Goal: Complete application form: Complete application form

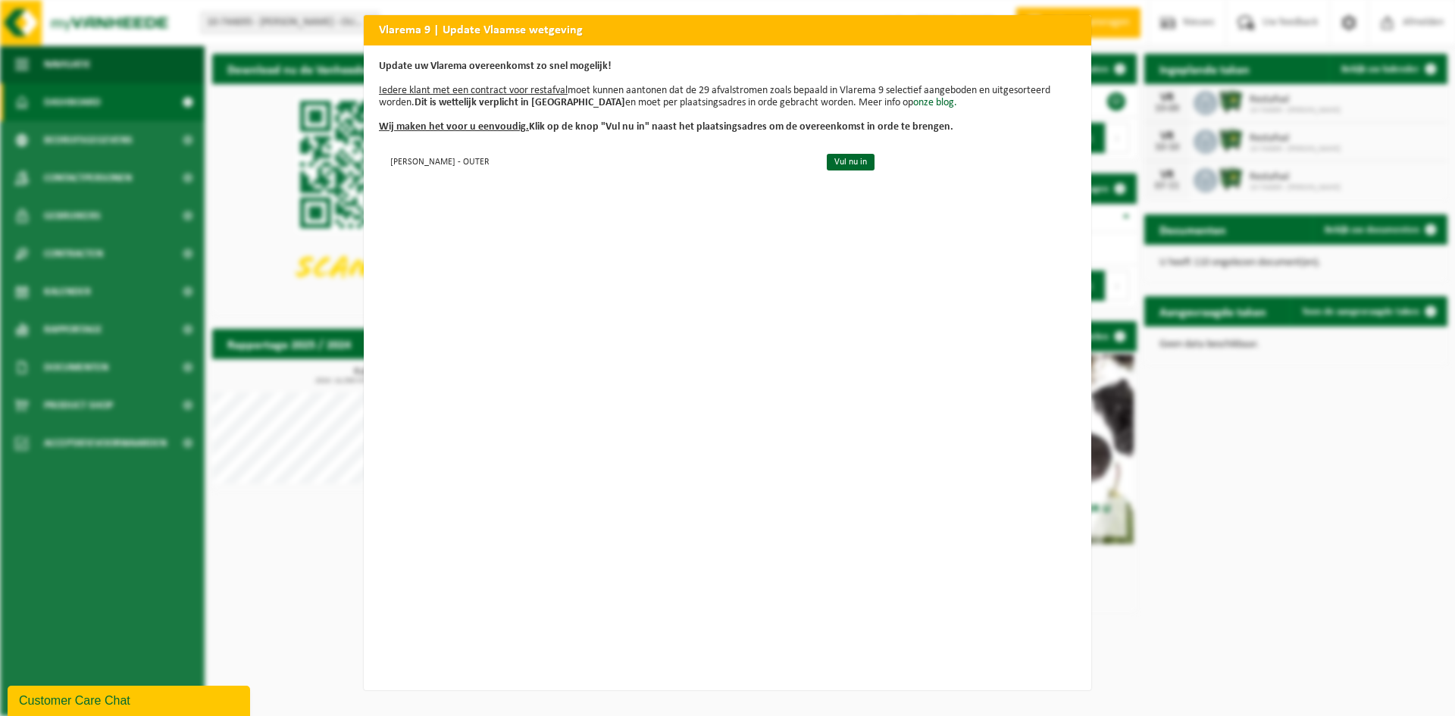
click at [1064, 27] on h2 "Vlarema 9 | Update Vlaamse wetgeving" at bounding box center [727, 29] width 727 height 29
click at [1299, 444] on div "Vlarema 9 | Update Vlaamse wetgeving Update uw Vlarema overeenkomst zo snel mog…" at bounding box center [727, 358] width 1455 height 716
click at [827, 156] on link "Vul nu in" at bounding box center [851, 162] width 48 height 17
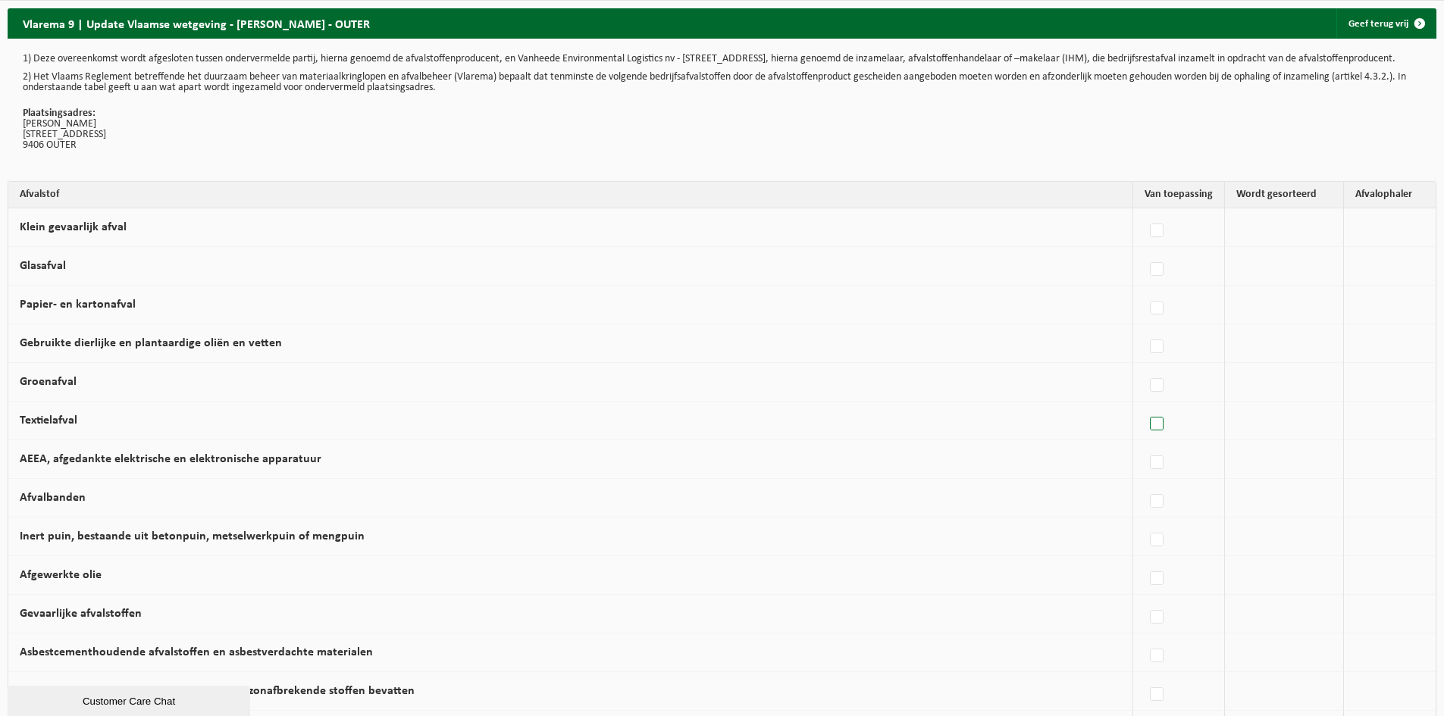
click at [1154, 436] on label at bounding box center [1157, 424] width 21 height 23
click at [1144, 405] on input "Textielafval" at bounding box center [1143, 405] width 1 height 1
checkbox input "true"
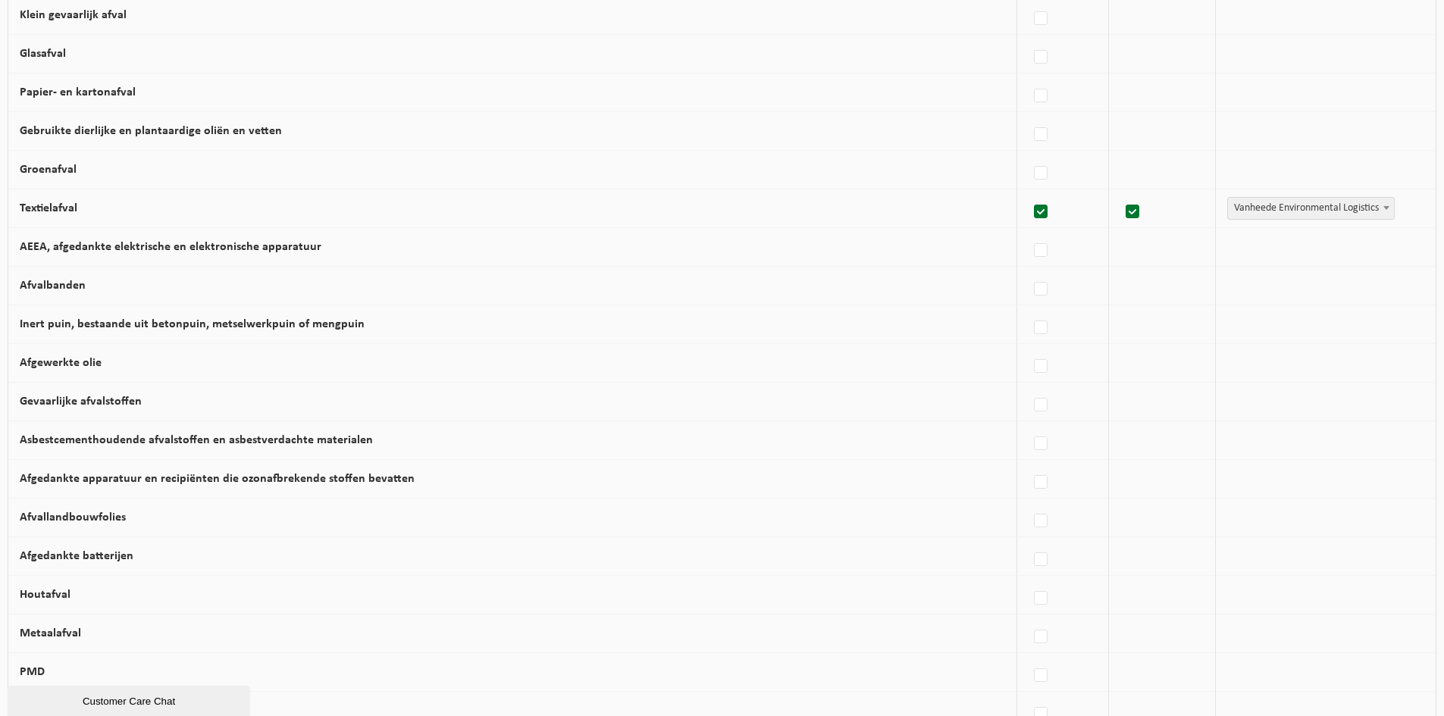
scroll to position [227, 0]
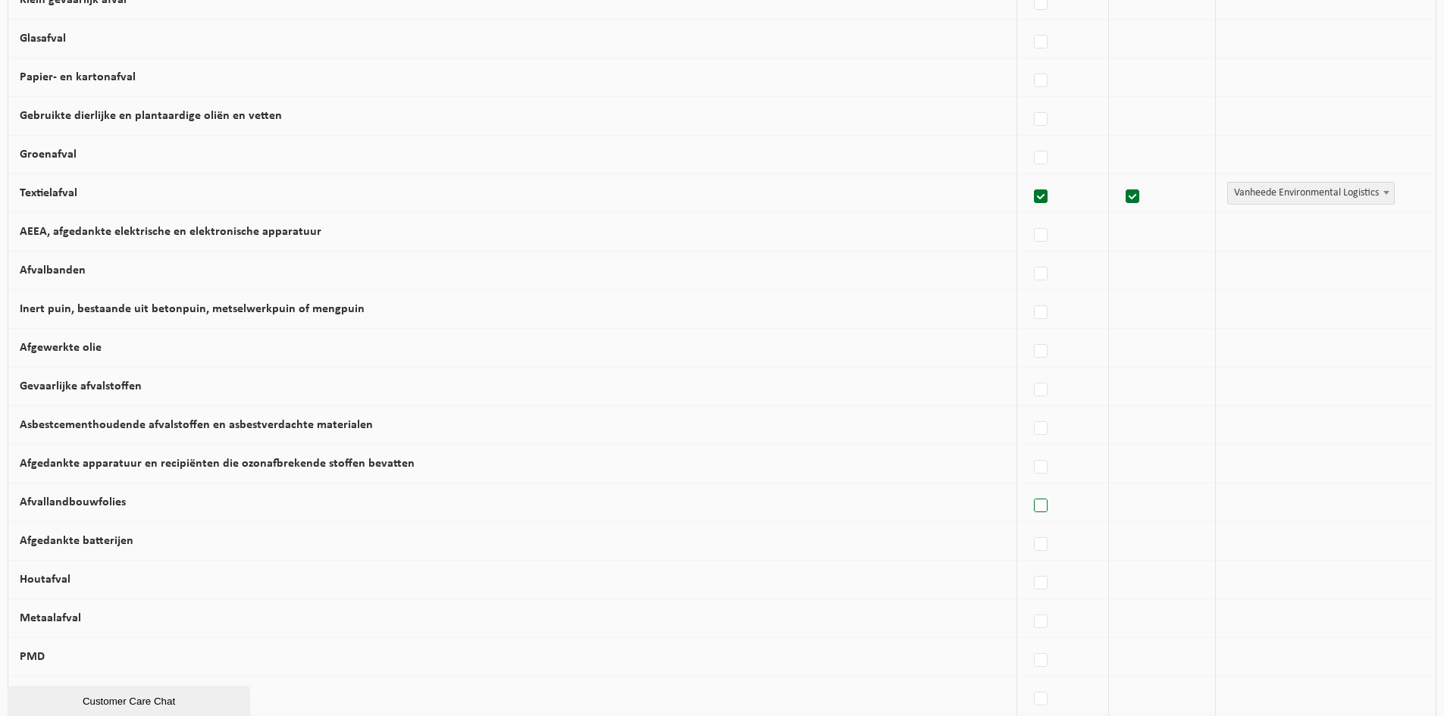
click at [1033, 515] on label at bounding box center [1041, 506] width 21 height 23
click at [1028, 487] on input "Afvallandbouwfolies" at bounding box center [1028, 486] width 1 height 1
checkbox input "true"
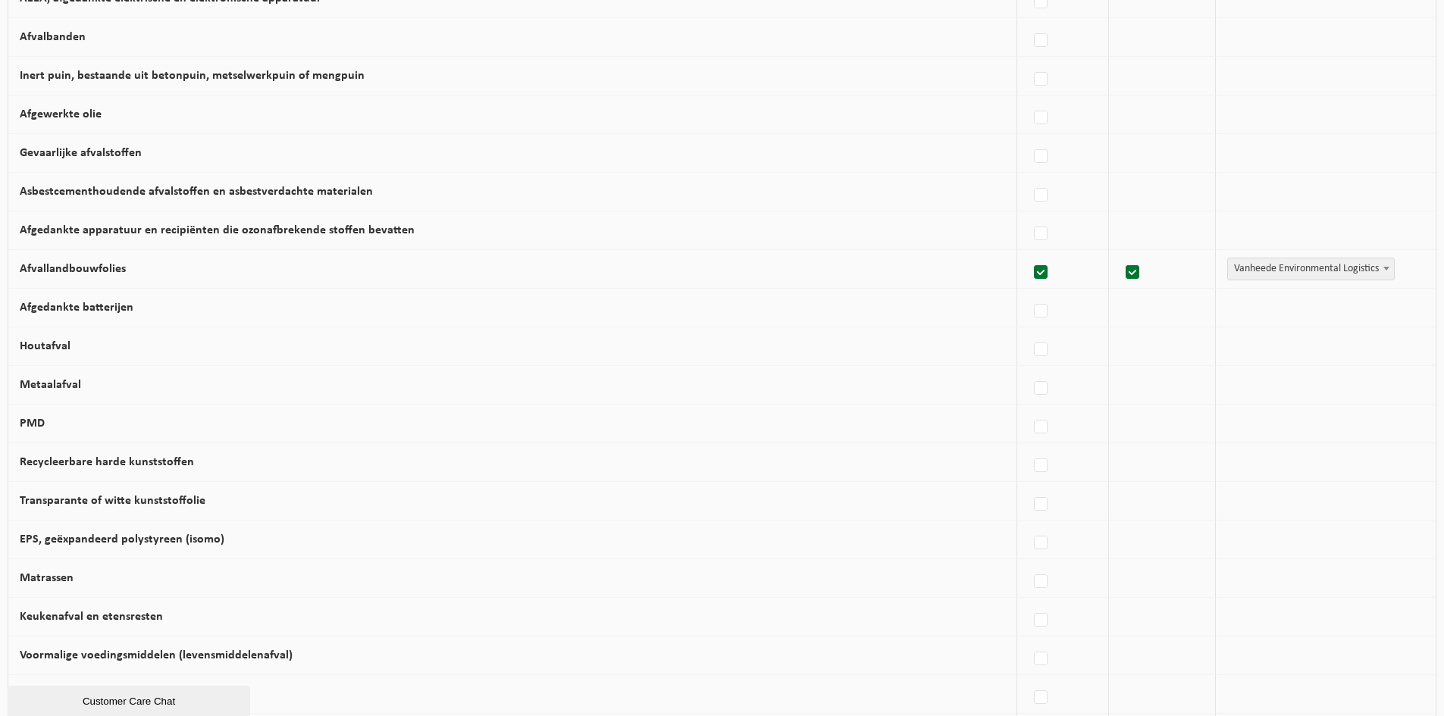
scroll to position [530, 0]
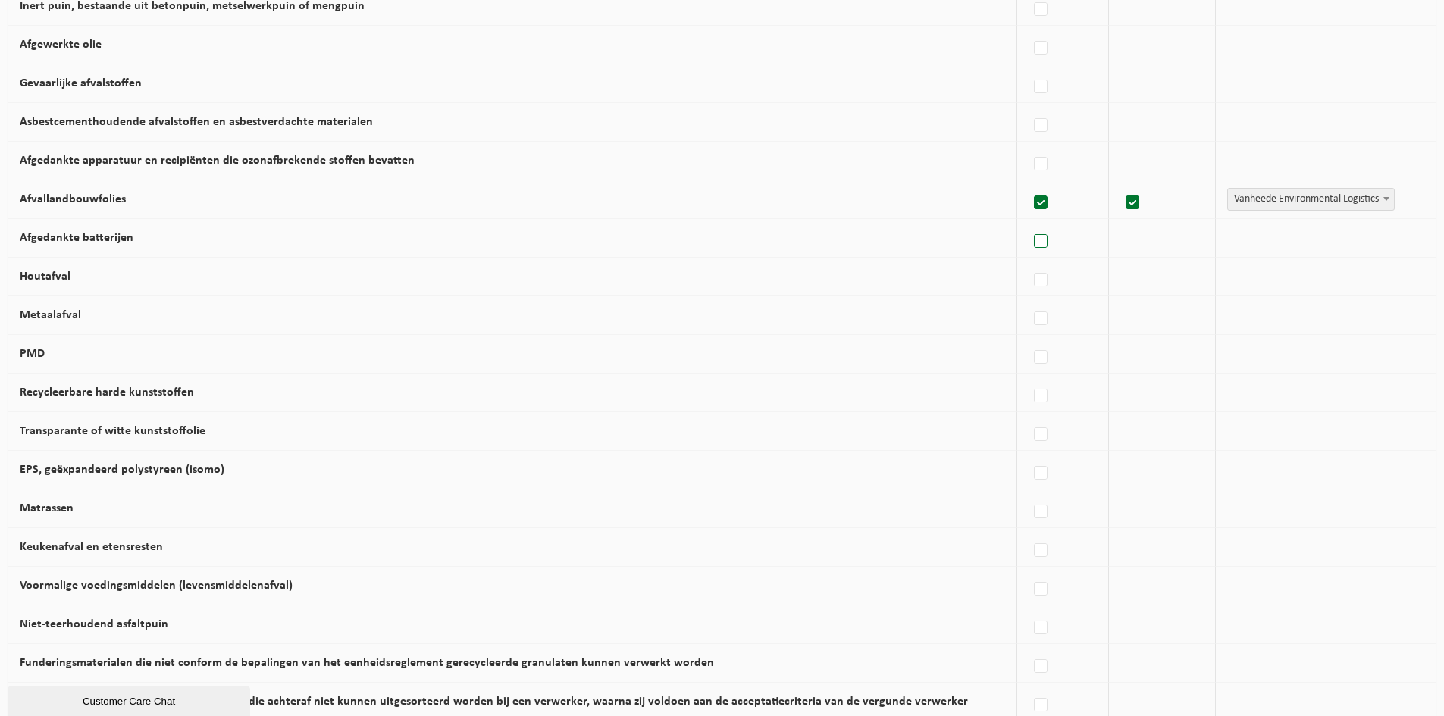
click at [1031, 250] on label at bounding box center [1041, 241] width 21 height 23
click at [1028, 223] on input "Afgedankte batterijen" at bounding box center [1028, 222] width 1 height 1
checkbox input "true"
click at [1031, 252] on label at bounding box center [1041, 241] width 21 height 23
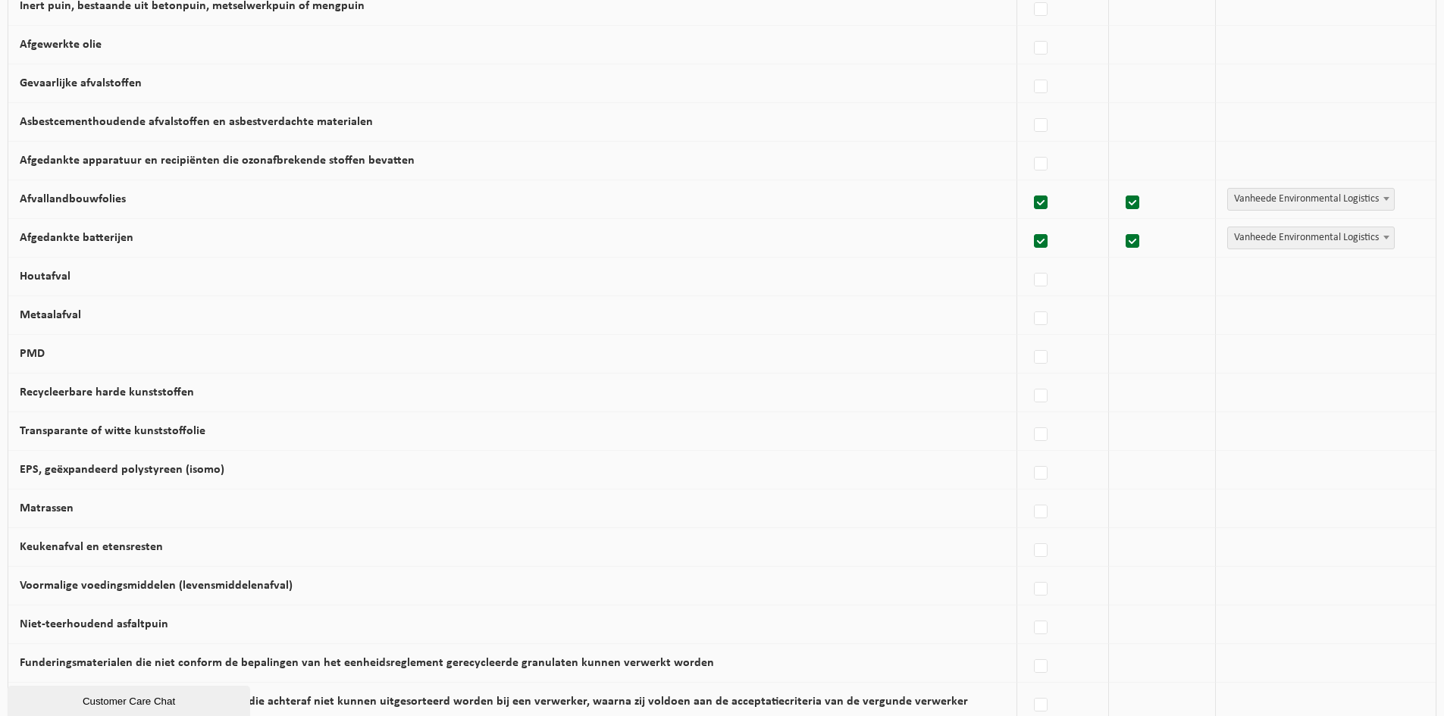
click at [1028, 223] on input "Afgedankte batterijen" at bounding box center [1028, 222] width 1 height 1
checkbox input "false"
click at [1031, 290] on label at bounding box center [1041, 280] width 21 height 23
click at [1028, 261] on input "Houtafval" at bounding box center [1028, 261] width 1 height 1
checkbox input "true"
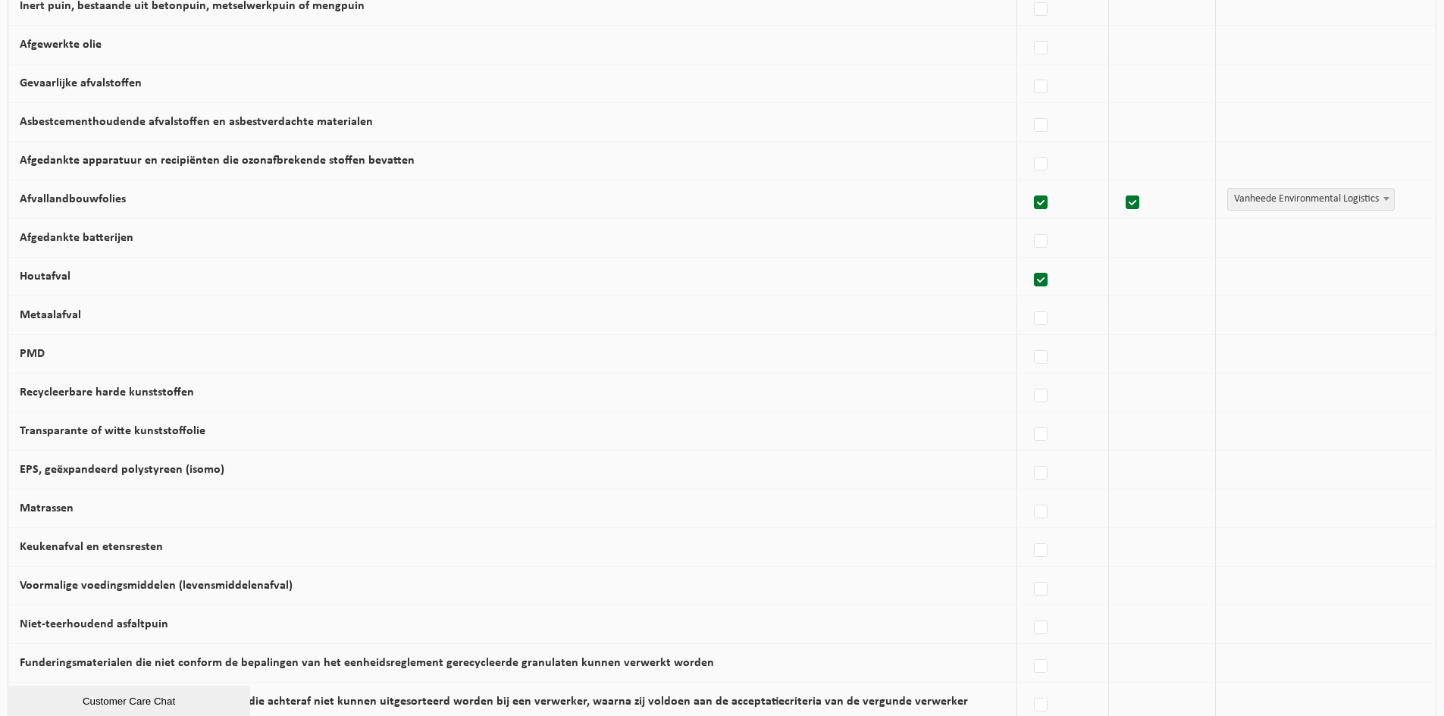
checkbox input "true"
click at [1031, 290] on label at bounding box center [1041, 280] width 21 height 23
click at [1028, 261] on input "Houtafval" at bounding box center [1028, 261] width 1 height 1
click at [1036, 287] on label at bounding box center [1041, 280] width 21 height 23
click at [1028, 261] on input "Houtafval" at bounding box center [1028, 261] width 1 height 1
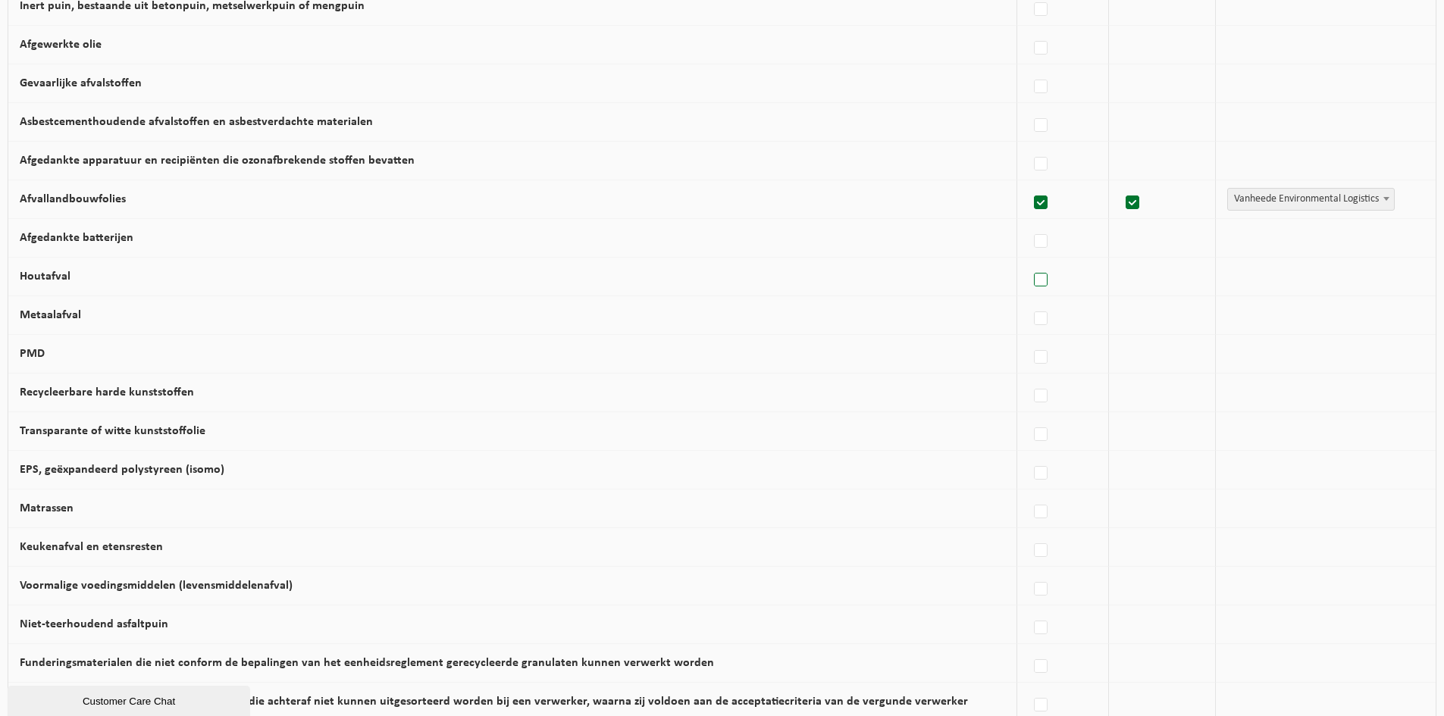
checkbox input "true"
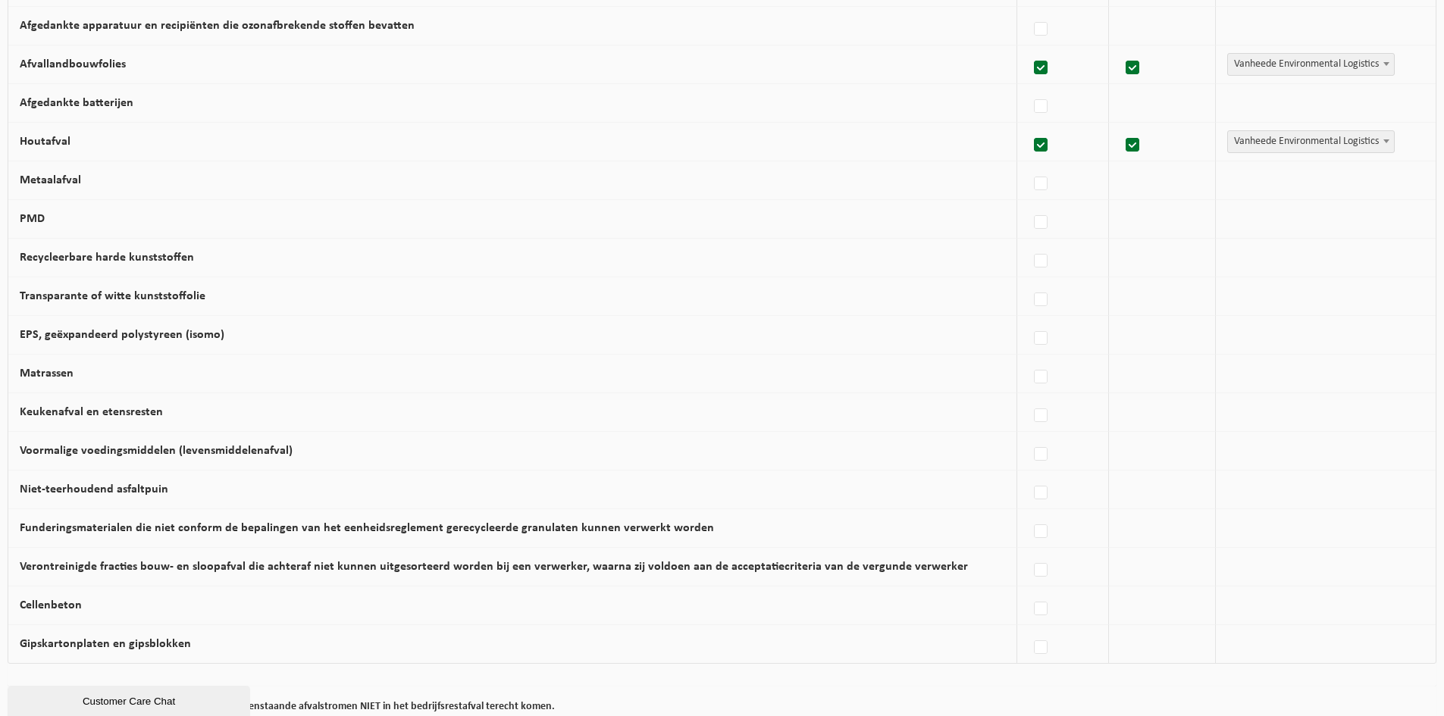
scroll to position [682, 0]
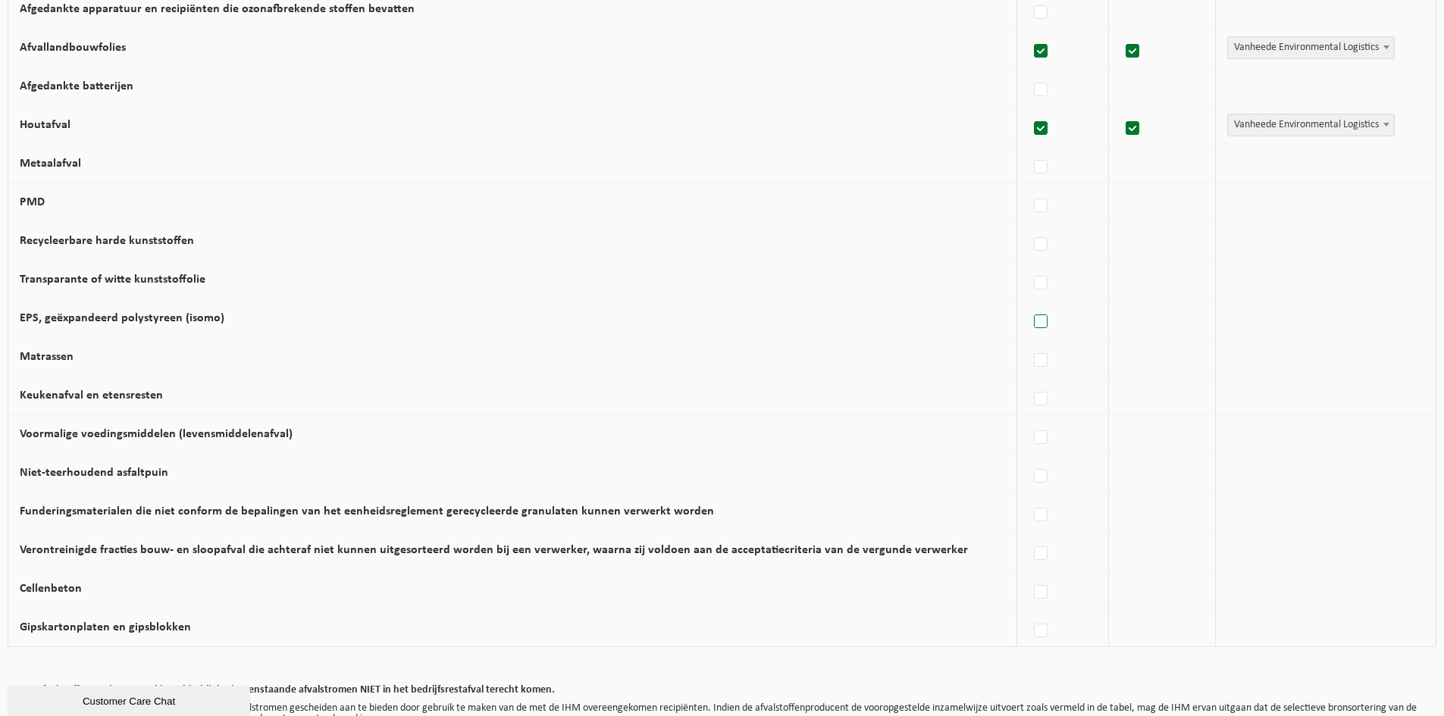
click at [1036, 327] on label at bounding box center [1041, 322] width 21 height 23
click at [1028, 303] on input "EPS, geëxpandeerd polystyreen (isomo)" at bounding box center [1028, 302] width 1 height 1
checkbox input "true"
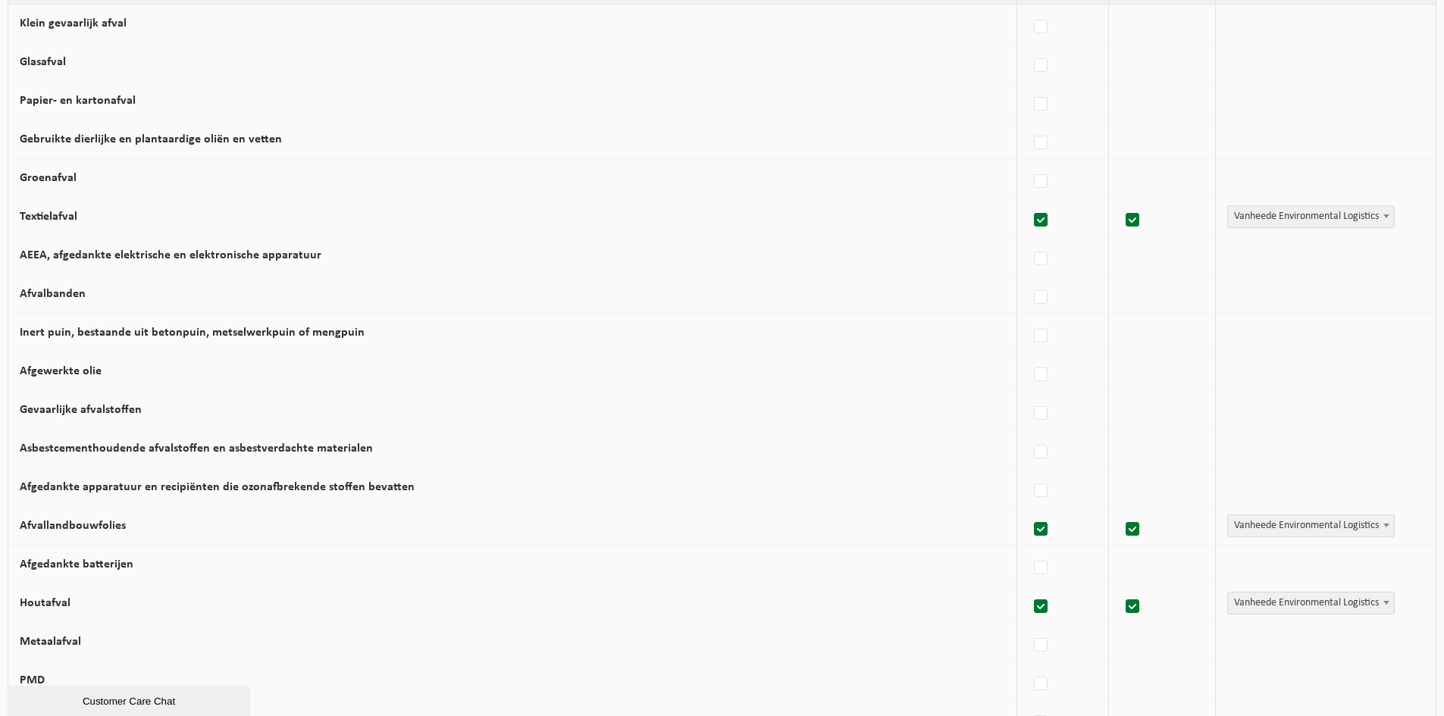
scroll to position [0, 0]
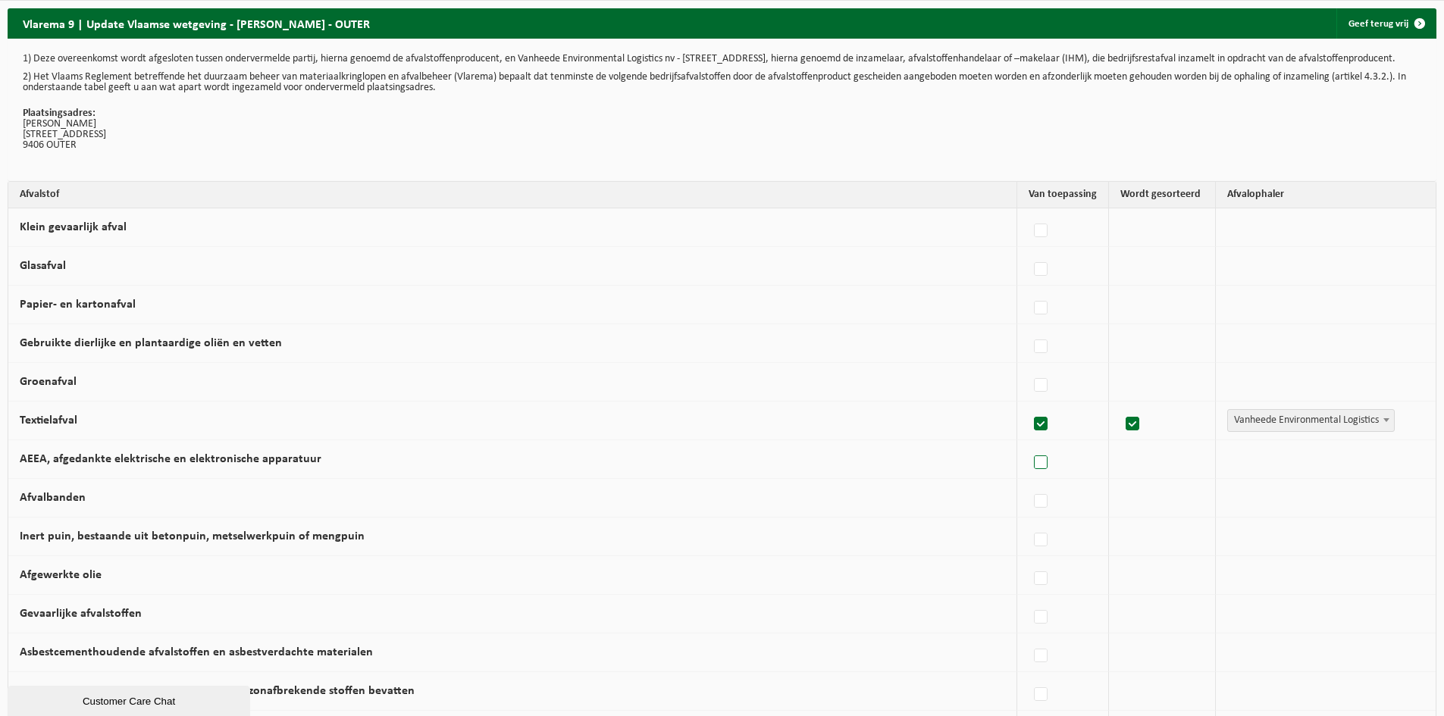
click at [1031, 472] on label at bounding box center [1041, 463] width 21 height 23
click at [1028, 444] on input "AEEA, afgedankte elektrische en elektronische apparatuur" at bounding box center [1028, 443] width 1 height 1
checkbox input "true"
click at [1032, 434] on label at bounding box center [1041, 424] width 21 height 23
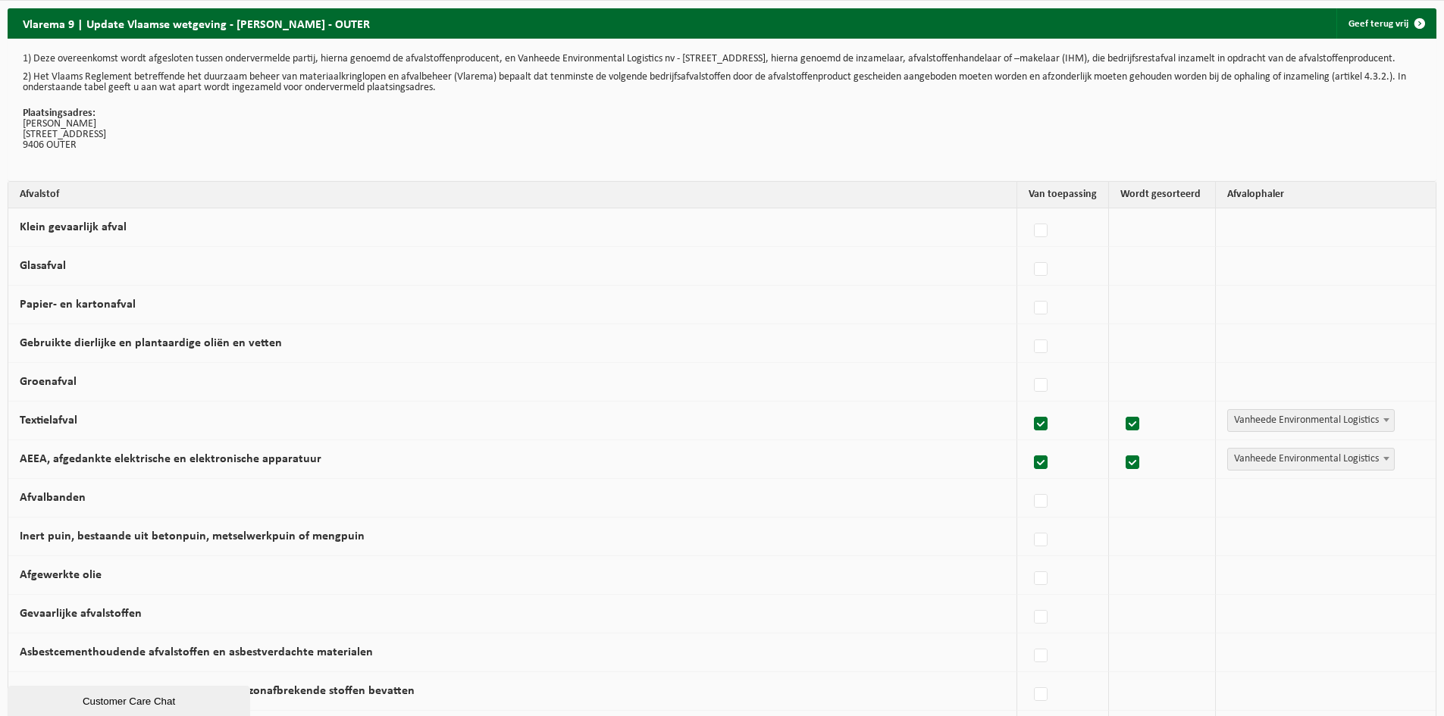
click at [1028, 405] on input "Textielafval" at bounding box center [1028, 405] width 1 height 1
checkbox input "false"
click at [1035, 474] on label at bounding box center [1041, 463] width 21 height 23
click at [1028, 444] on input "AEEA, afgedankte elektrische en elektronische apparatuur" at bounding box center [1028, 443] width 1 height 1
checkbox input "false"
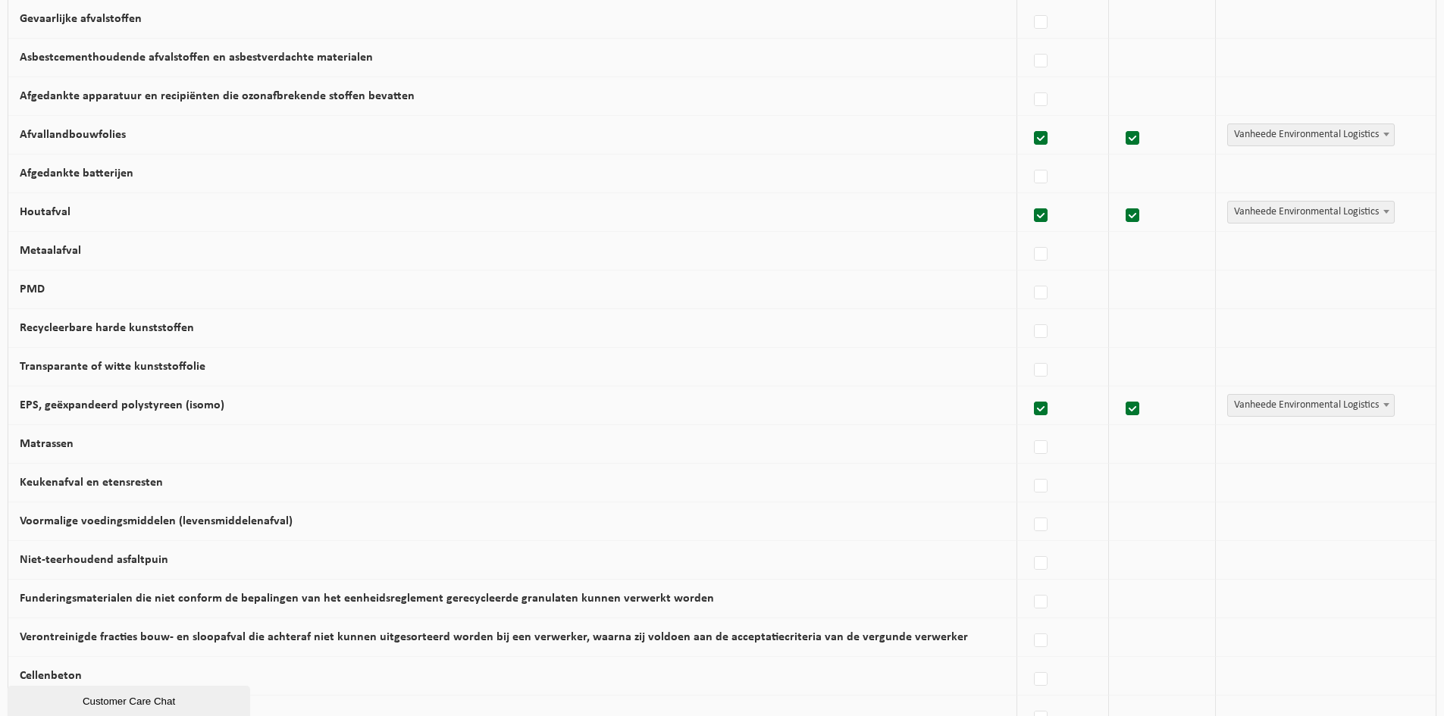
scroll to position [606, 0]
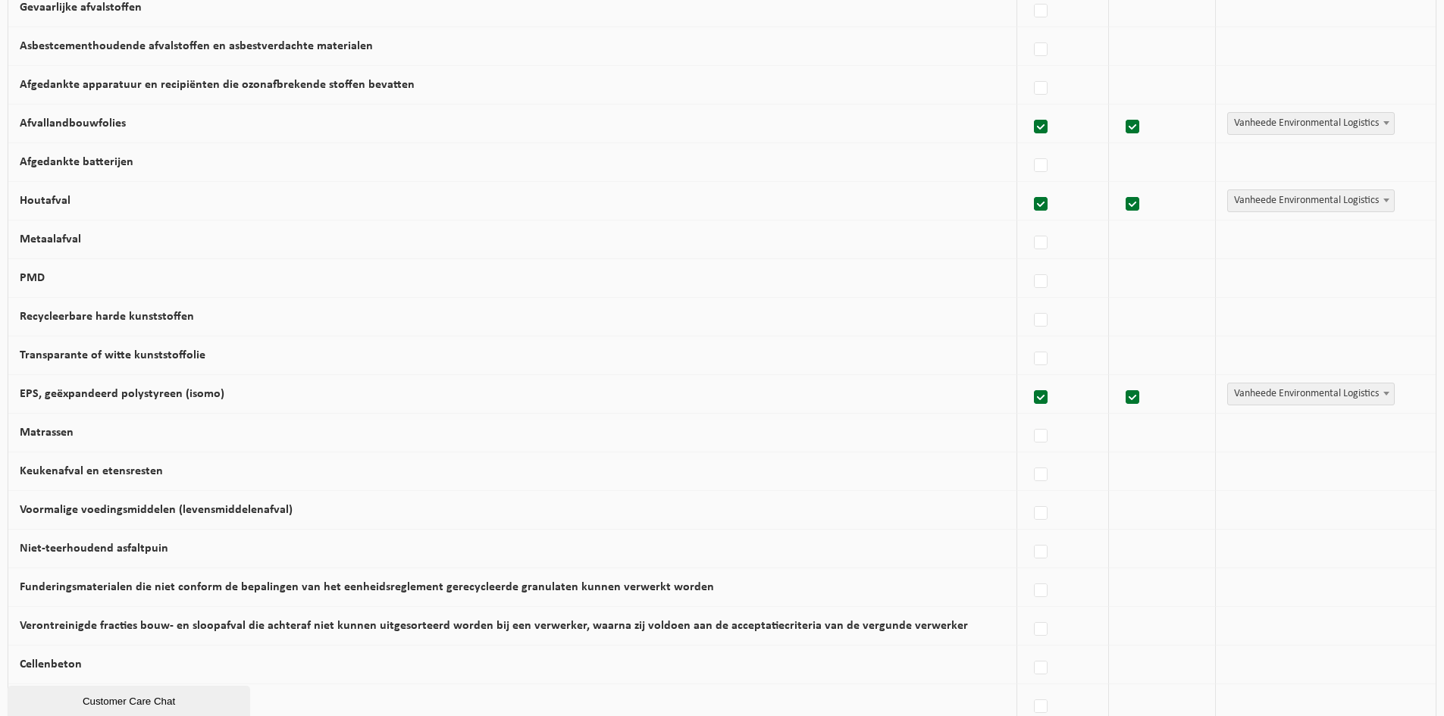
click at [1031, 139] on label at bounding box center [1041, 127] width 21 height 23
click at [1028, 108] on input "Afvallandbouwfolies" at bounding box center [1028, 108] width 1 height 1
checkbox input "false"
click at [1031, 215] on label at bounding box center [1041, 204] width 21 height 23
click at [1028, 186] on input "Houtafval" at bounding box center [1028, 185] width 1 height 1
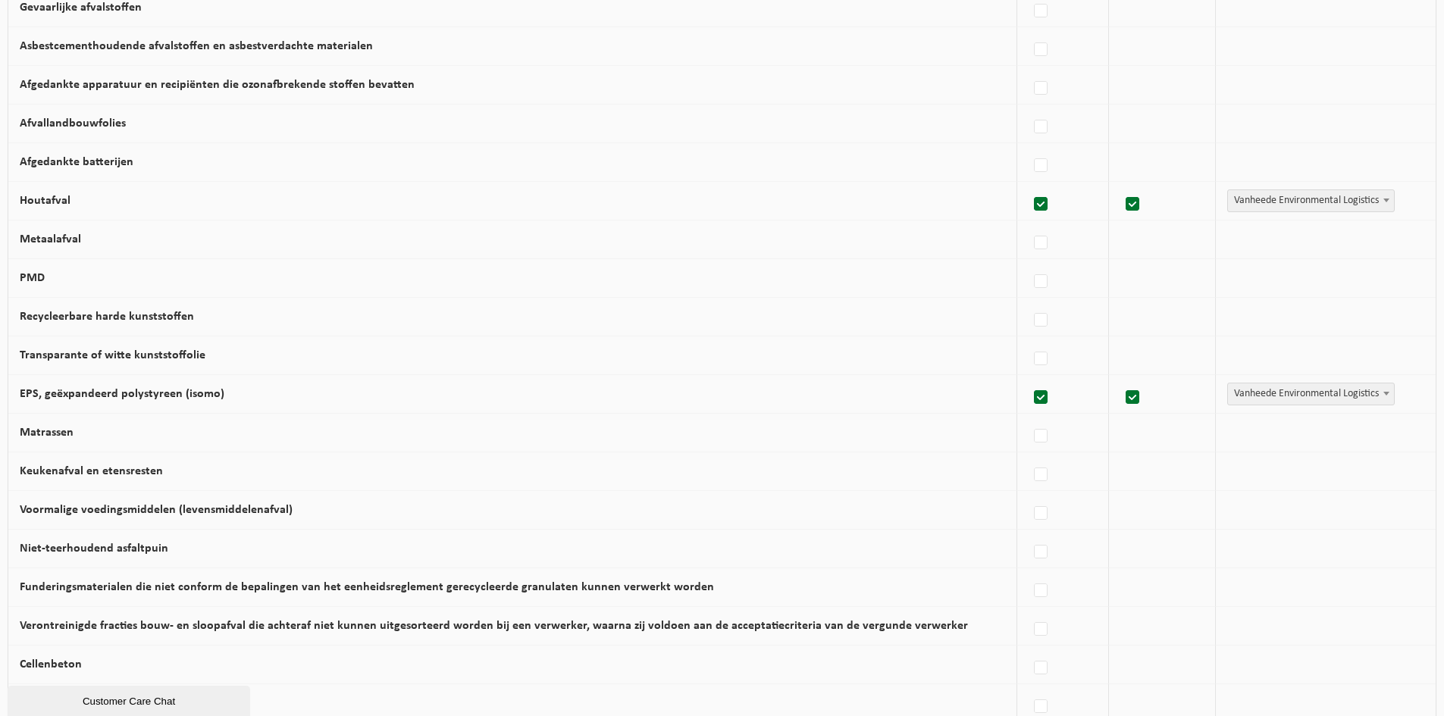
checkbox input "false"
click at [1037, 408] on label at bounding box center [1041, 397] width 21 height 23
click at [1028, 379] on input "EPS, geëxpandeerd polystyreen (isomo)" at bounding box center [1028, 378] width 1 height 1
checkbox input "false"
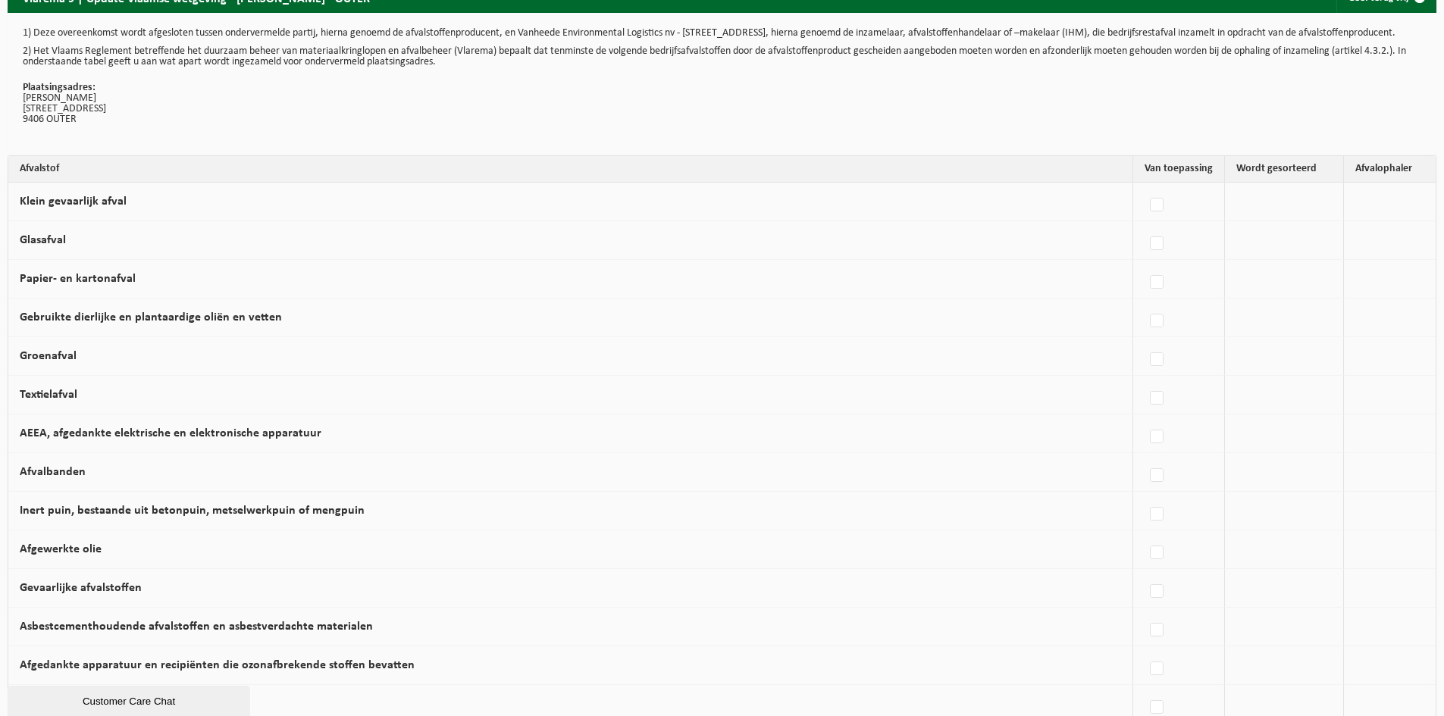
scroll to position [0, 0]
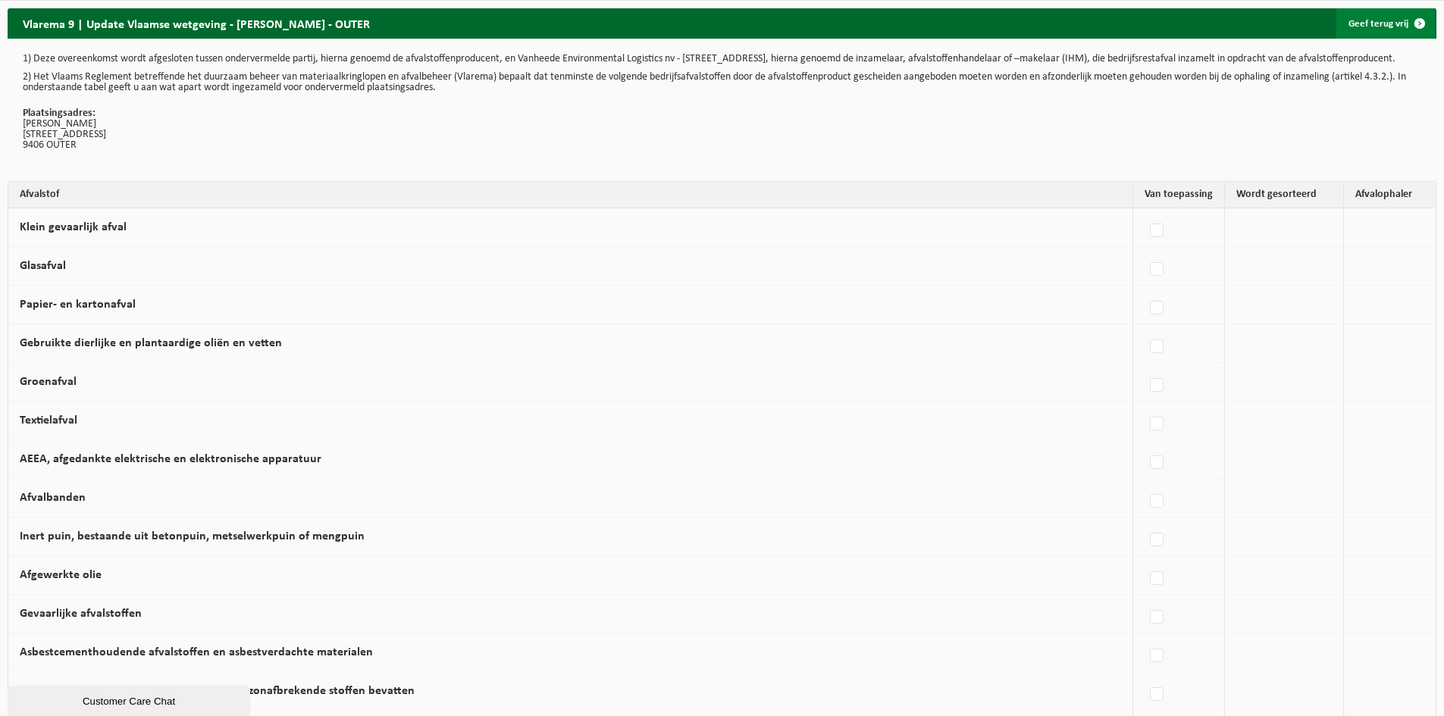
click at [1418, 24] on span at bounding box center [1419, 23] width 30 height 30
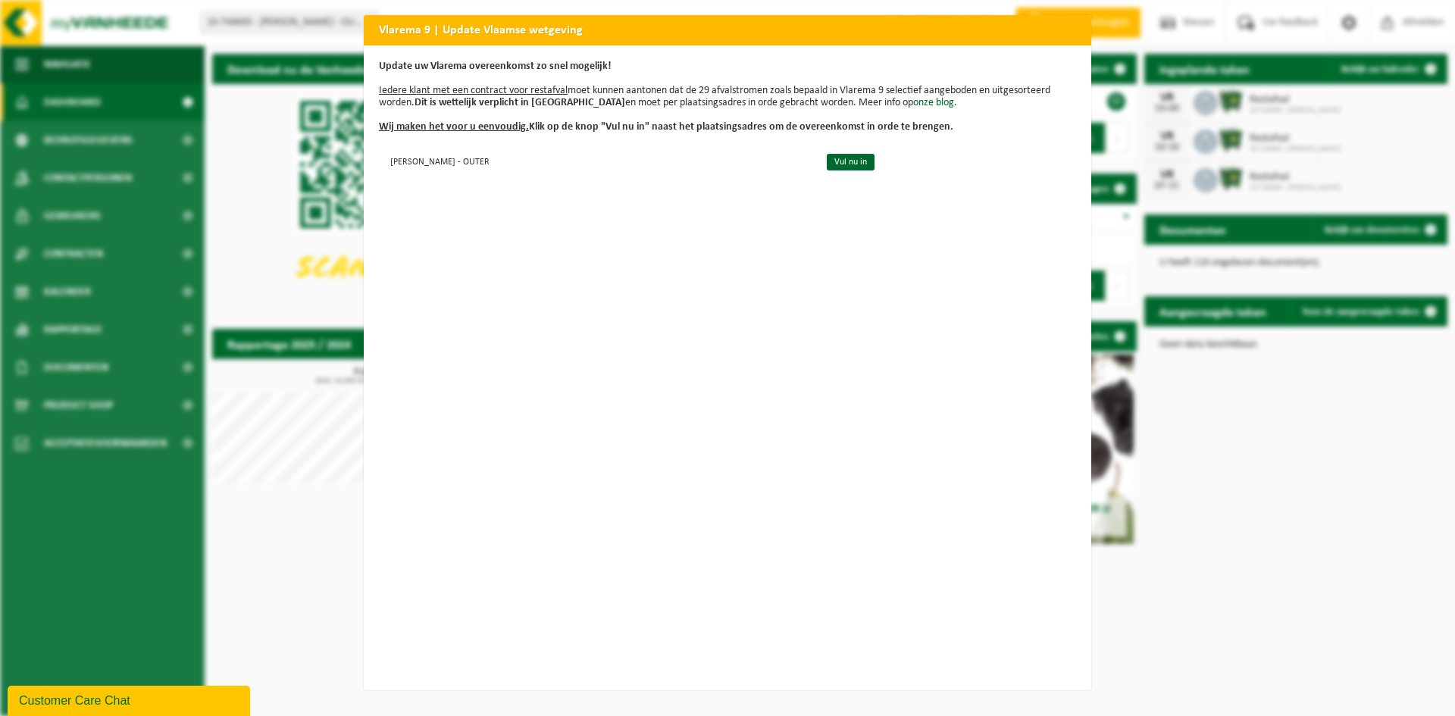
scroll to position [1, 0]
click at [1347, 441] on div "Vlarema 9 | Update Vlaamse wetgeving Update uw Vlarema overeenkomst zo snel mog…" at bounding box center [727, 358] width 1455 height 716
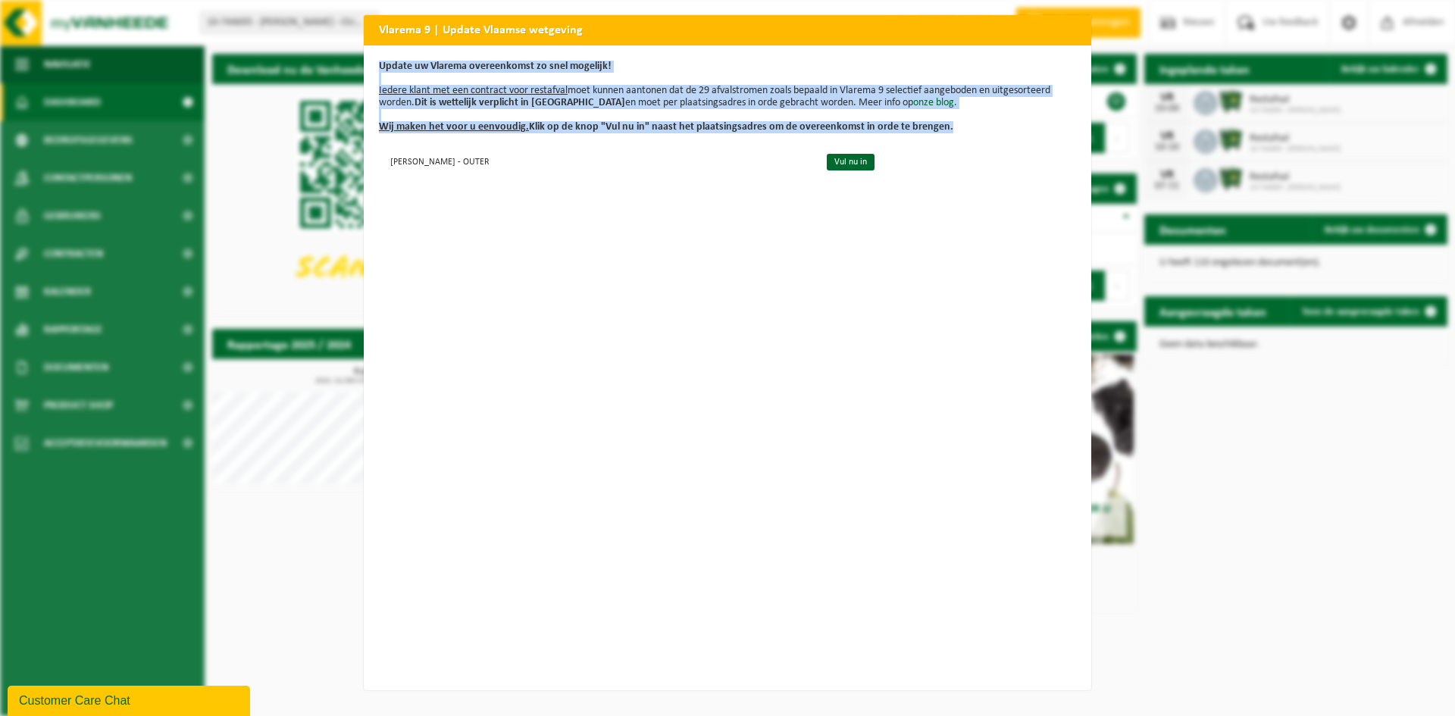
drag, startPoint x: 950, startPoint y: 29, endPoint x: 925, endPoint y: 218, distance: 191.0
click at [925, 218] on div "Vlarema 9 | Update Vlaamse wetgeving Update uw Vlarema overeenkomst zo snel mog…" at bounding box center [727, 352] width 727 height 675
click at [914, 225] on div "Update uw Vlarema overeenkomst zo snel mogelijk! Iedere klant met een contract …" at bounding box center [727, 367] width 727 height 645
click at [647, 203] on div "Update uw Vlarema overeenkomst zo snel mogelijk! Iedere klant met een contract …" at bounding box center [727, 367] width 727 height 645
click at [827, 162] on link "Vul nu in" at bounding box center [851, 162] width 48 height 17
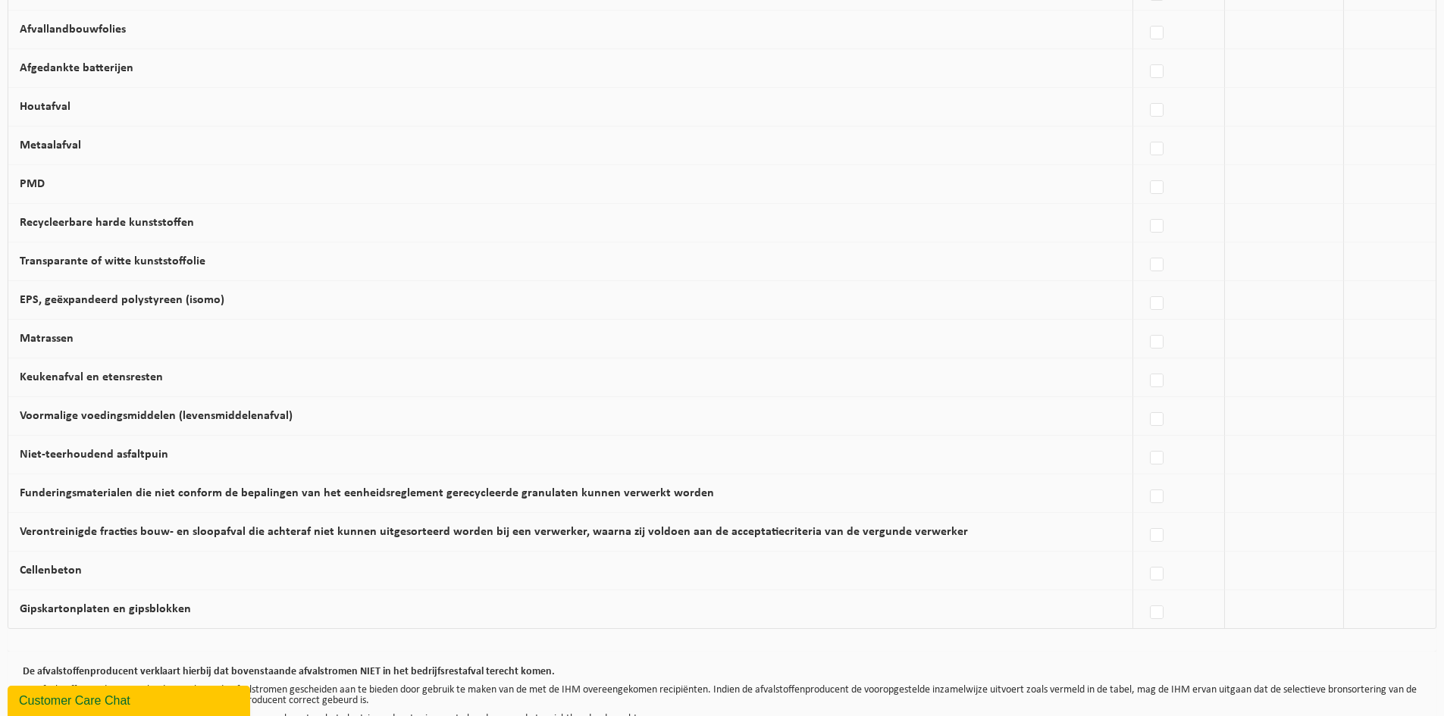
scroll to position [810, 0]
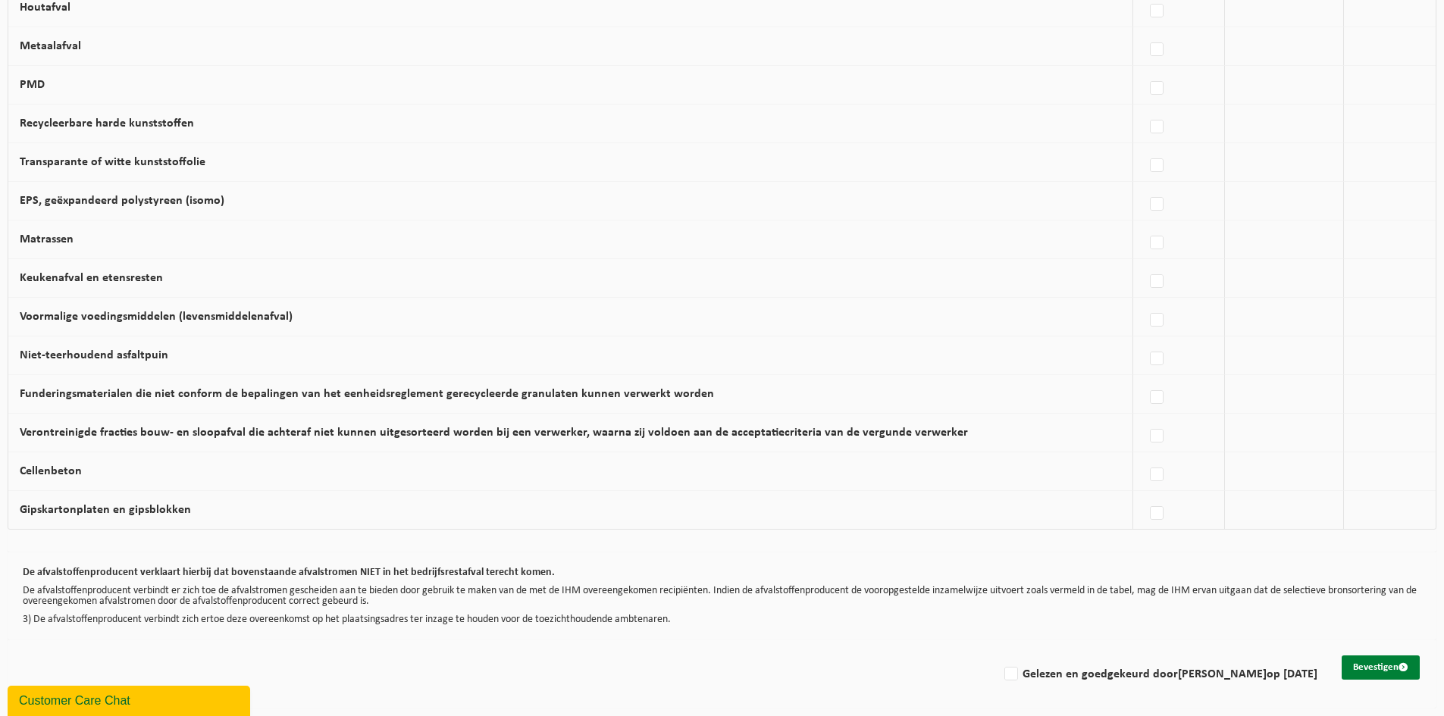
click at [1379, 671] on button "Bevestigen" at bounding box center [1380, 667] width 78 height 24
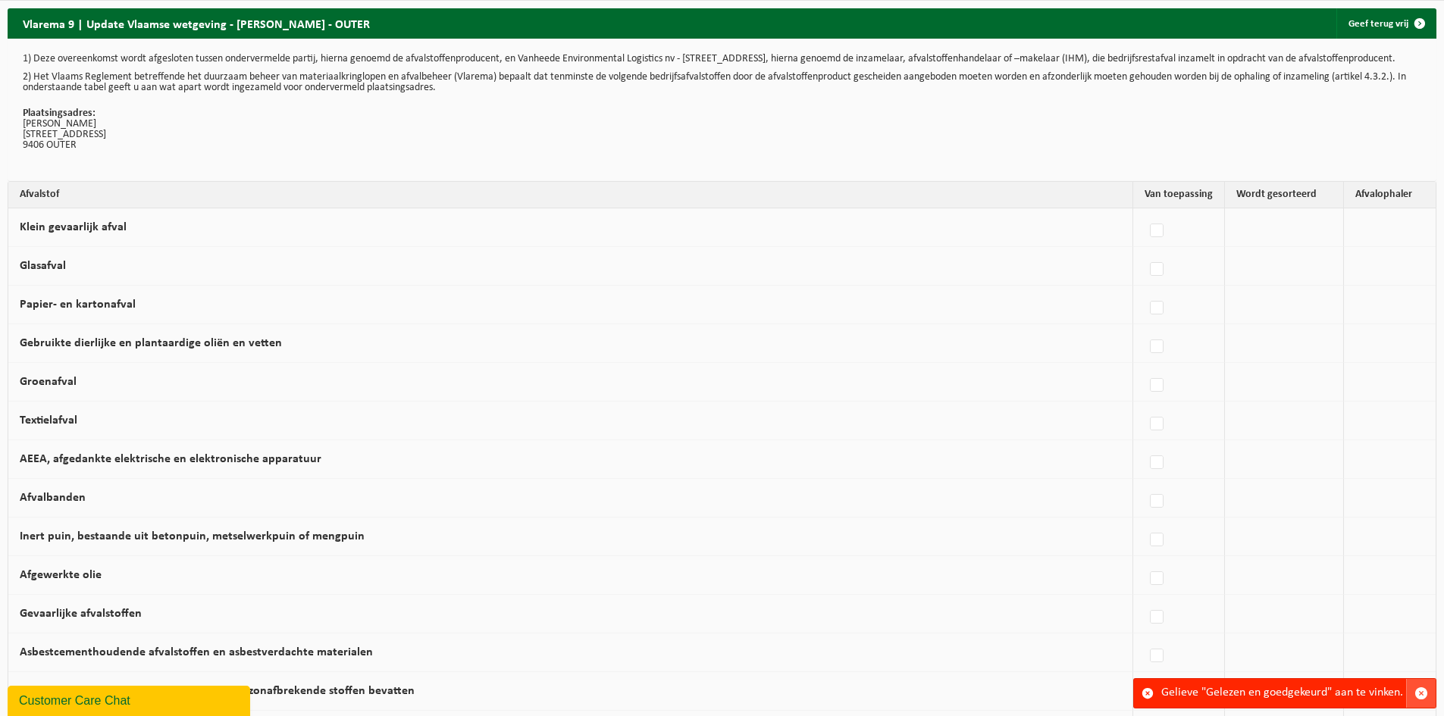
click at [1422, 690] on span "button" at bounding box center [1421, 694] width 14 height 14
click at [1267, 233] on td at bounding box center [1284, 227] width 119 height 39
click at [1262, 246] on td at bounding box center [1284, 227] width 119 height 39
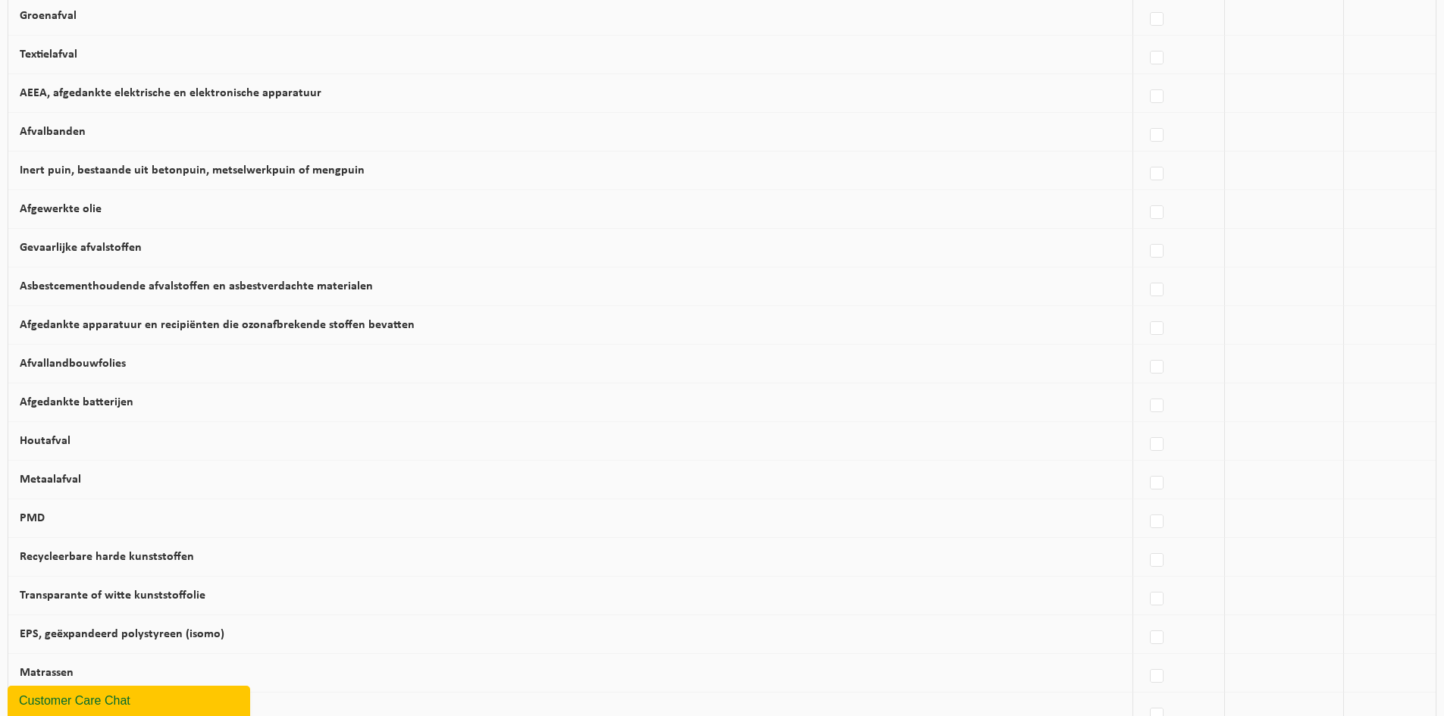
scroll to position [280, 0]
